Goal: Navigation & Orientation: Go to known website

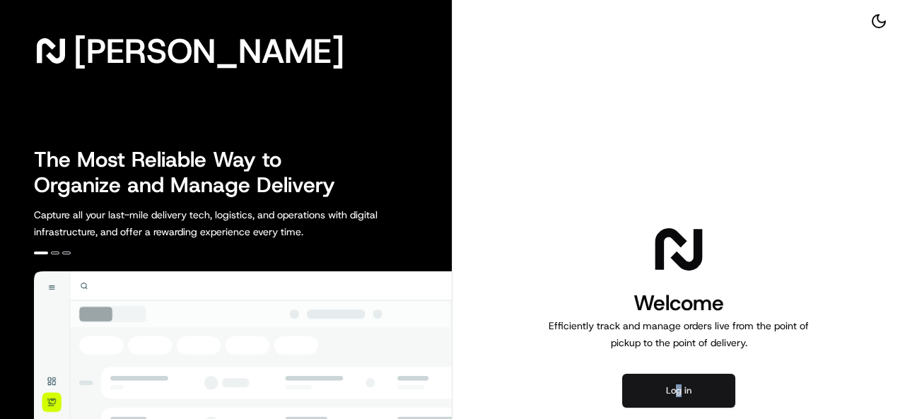
click at [679, 409] on div "Welcome Efficiently track and manage orders live from the point of pickup to th…" at bounding box center [678, 314] width 452 height 629
click at [679, 383] on button "Log in" at bounding box center [678, 391] width 113 height 34
